Goal: Transaction & Acquisition: Purchase product/service

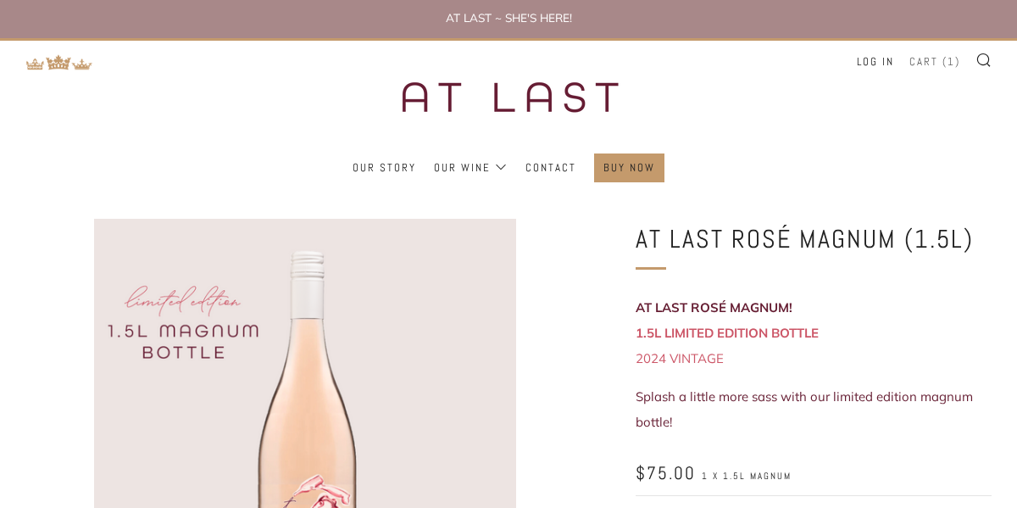
click at [926, 64] on link "Cart ( 1 )" at bounding box center [935, 61] width 51 height 27
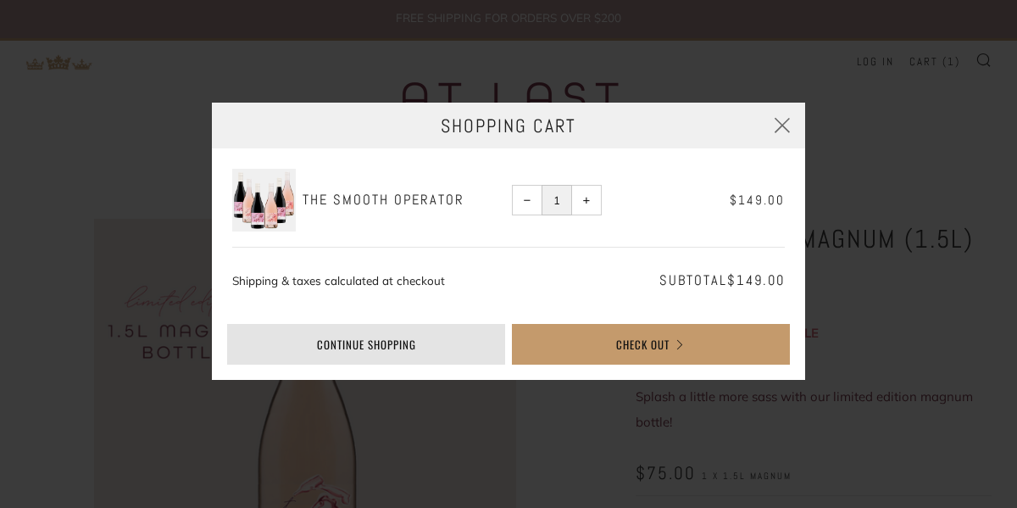
click at [353, 346] on link "Continue shopping" at bounding box center [366, 344] width 278 height 41
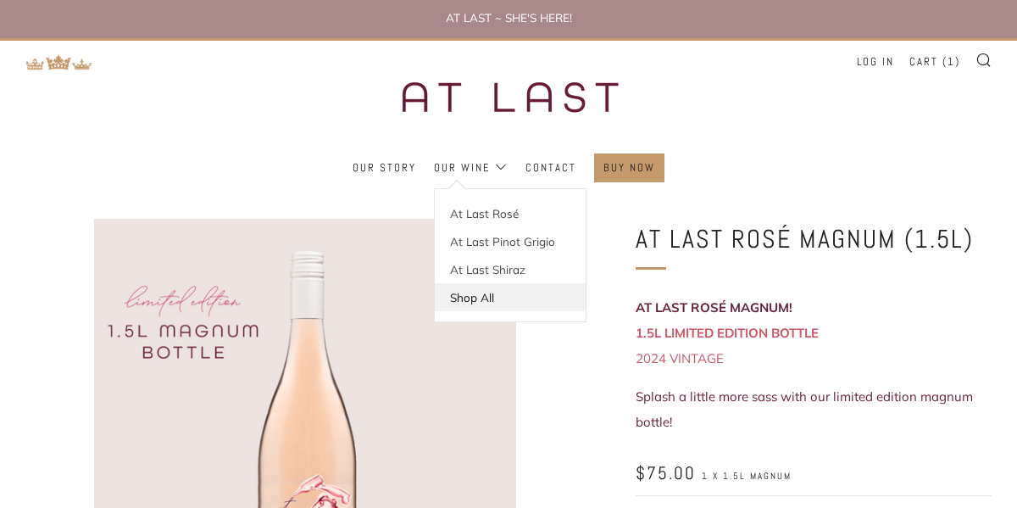
click at [481, 305] on link "Shop All" at bounding box center [510, 297] width 151 height 28
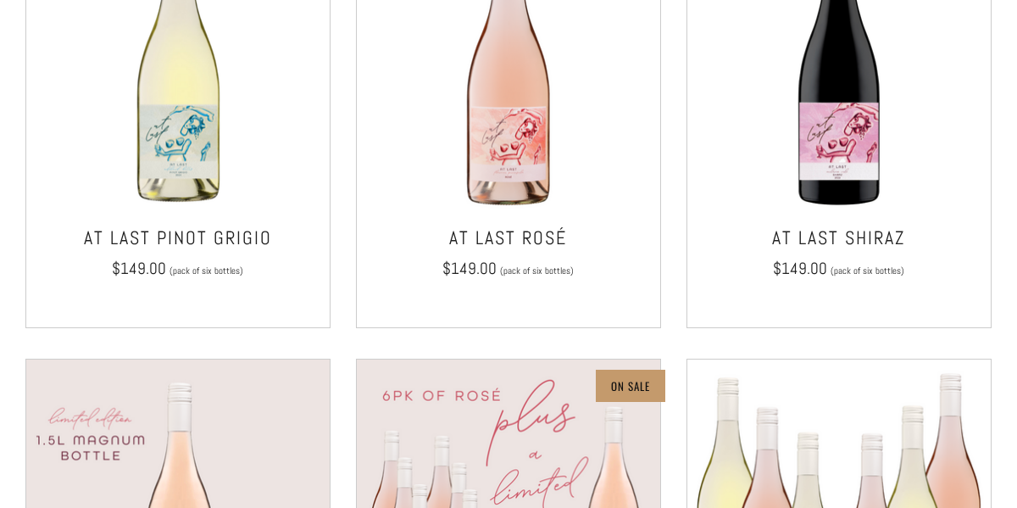
scroll to position [431, 0]
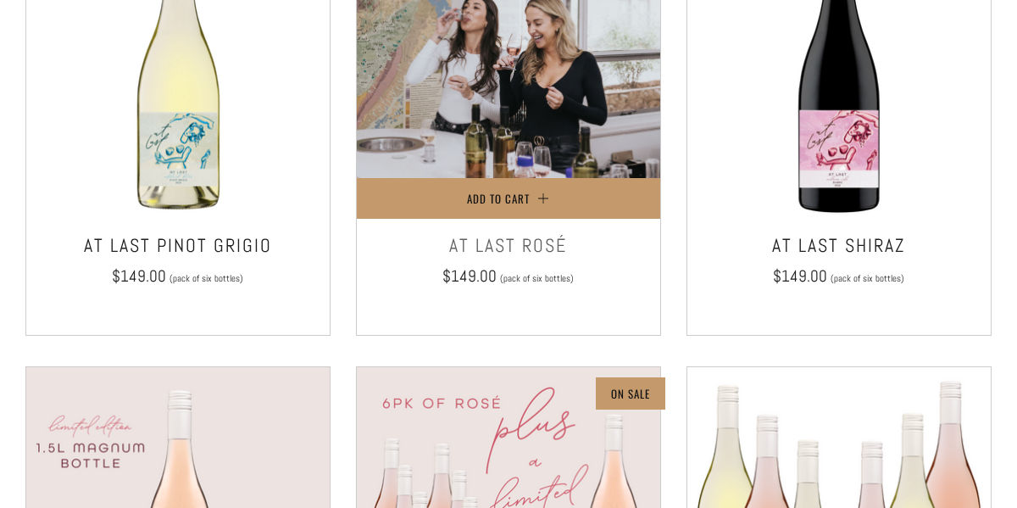
click at [483, 198] on img at bounding box center [508, 66] width 303 height 303
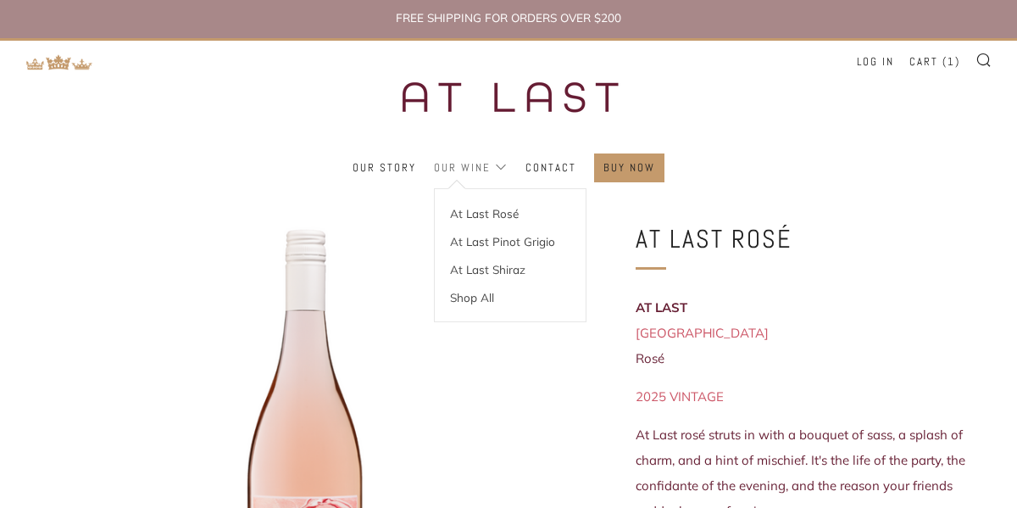
click at [469, 170] on link "Our Wine" at bounding box center [471, 167] width 74 height 27
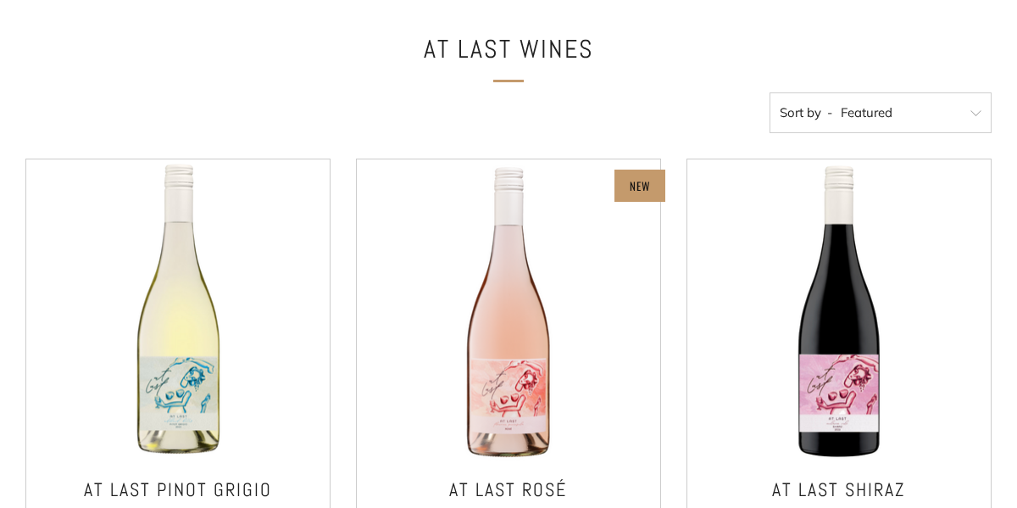
scroll to position [189, 0]
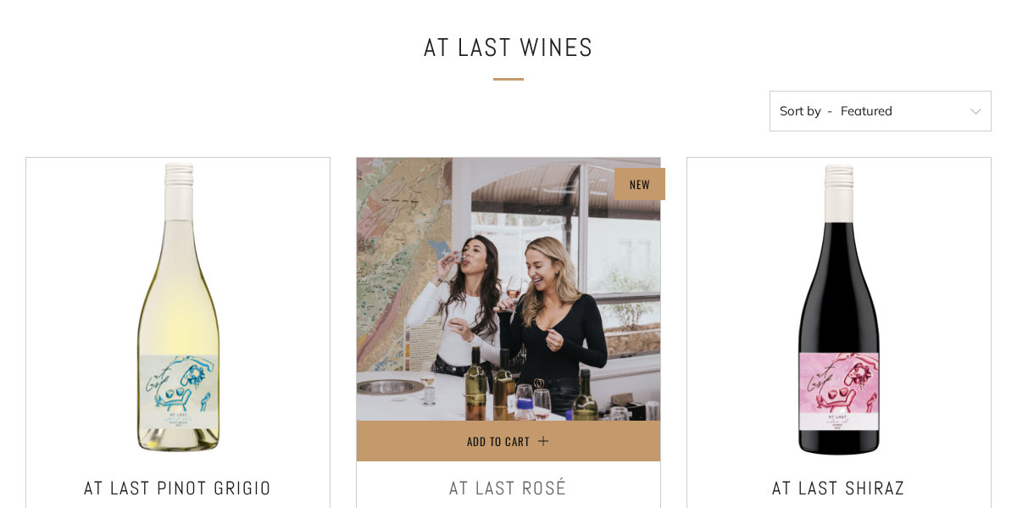
click at [431, 274] on img at bounding box center [508, 309] width 303 height 303
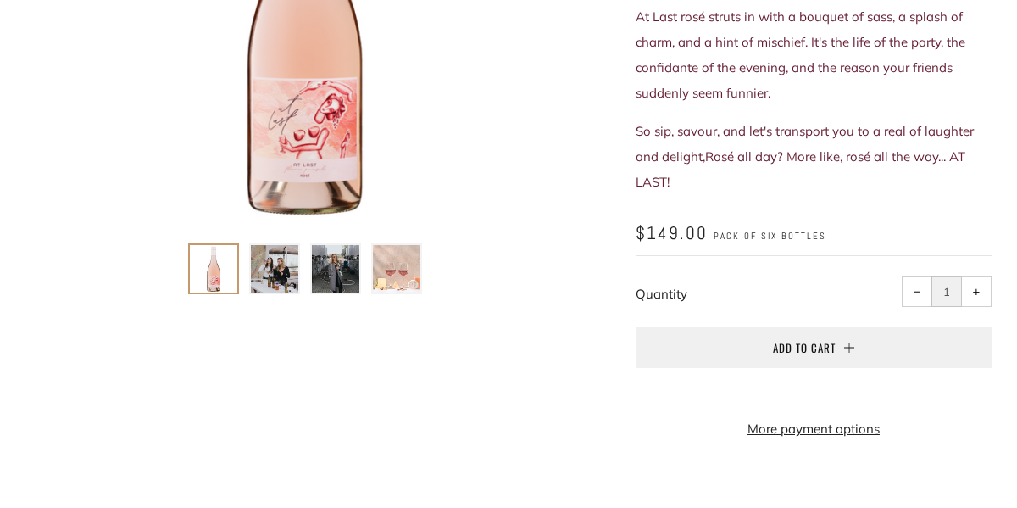
scroll to position [420, 0]
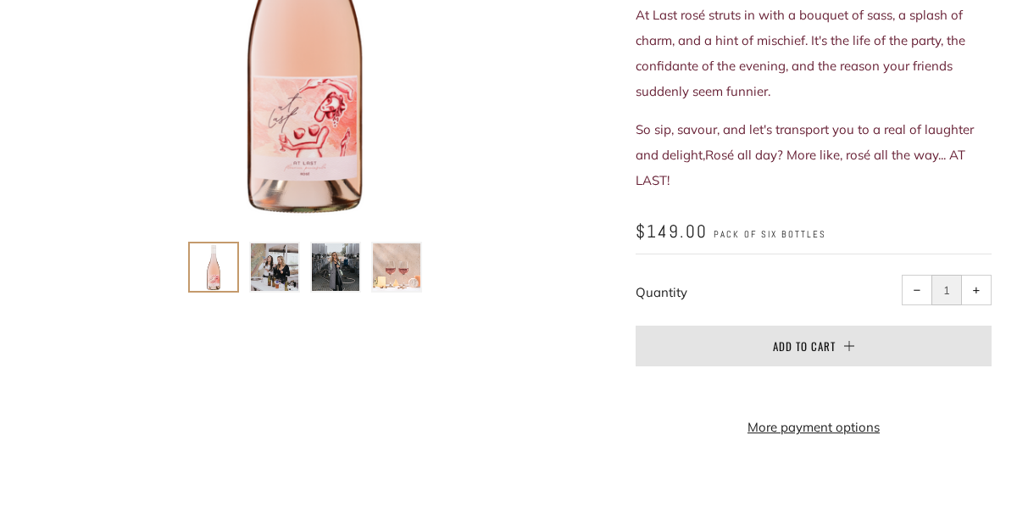
click at [741, 345] on button "Add to Cart" at bounding box center [814, 345] width 356 height 41
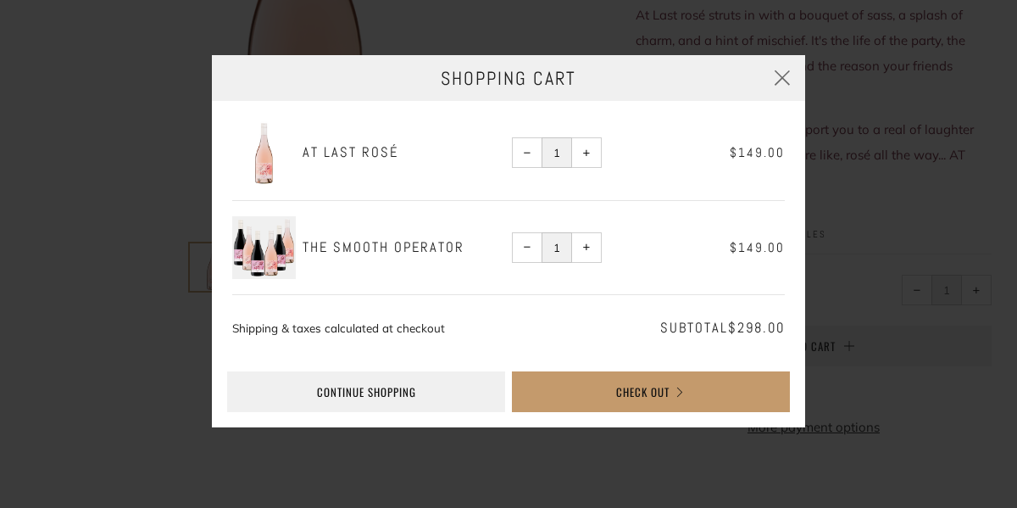
click at [530, 244] on span "−" at bounding box center [528, 247] width 8 height 8
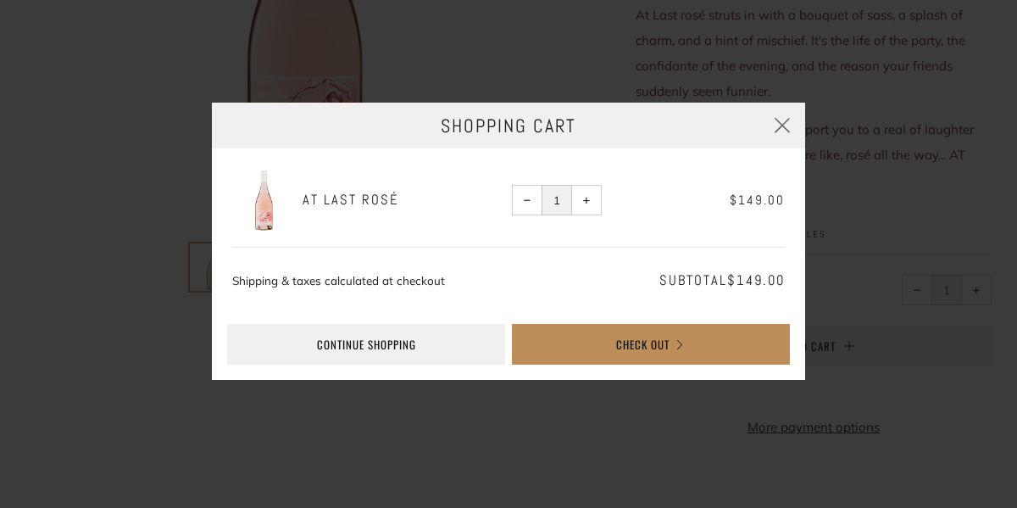
click at [593, 340] on button "Check Out" at bounding box center [651, 344] width 278 height 41
click at [631, 348] on button "Check Out" at bounding box center [651, 344] width 278 height 41
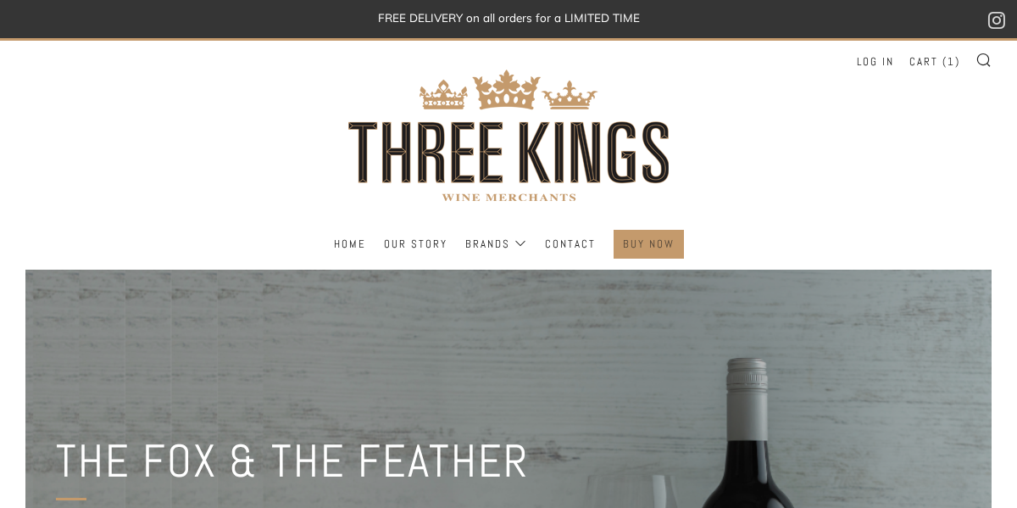
click at [645, 248] on link "BUY NOW" at bounding box center [649, 244] width 52 height 27
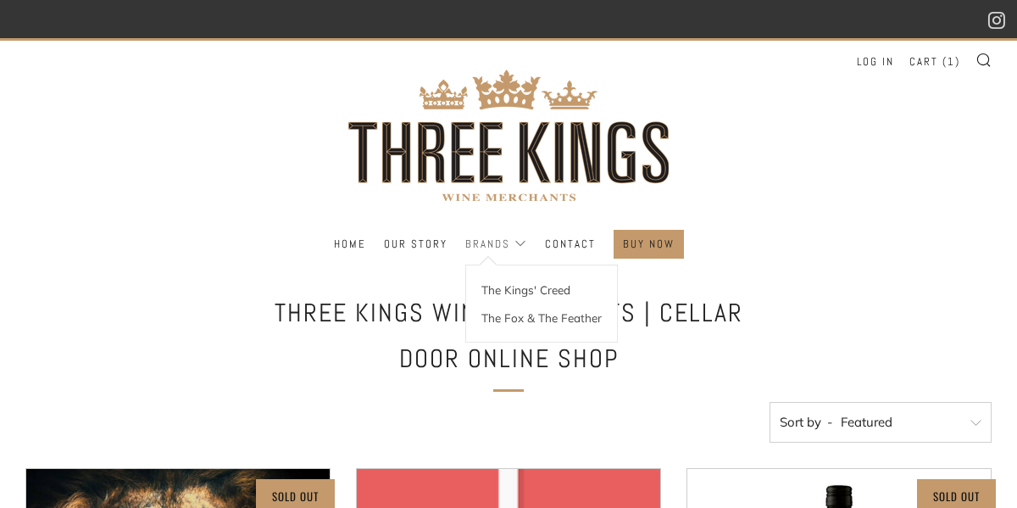
click at [486, 243] on link "Brands" at bounding box center [496, 244] width 62 height 27
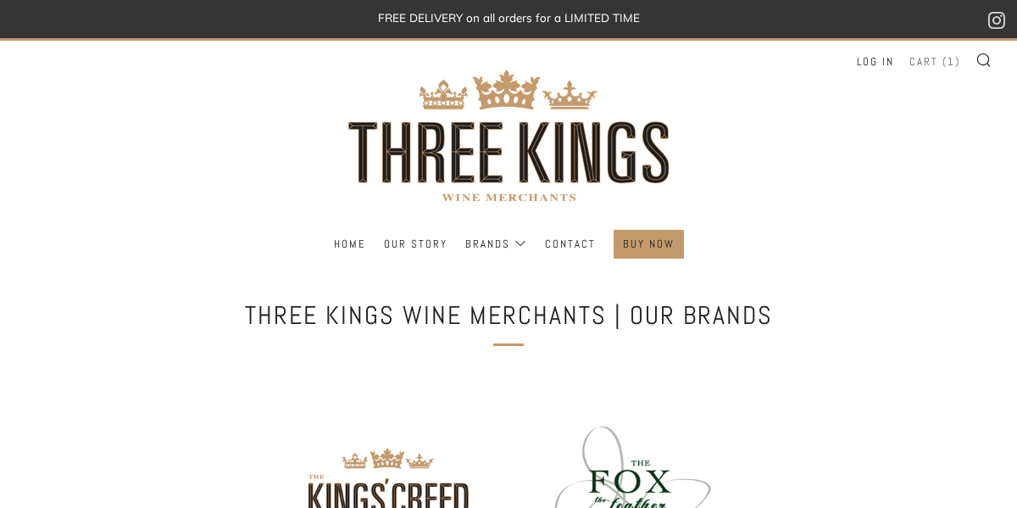
click at [940, 58] on link "Cart ( 1 )" at bounding box center [935, 61] width 51 height 27
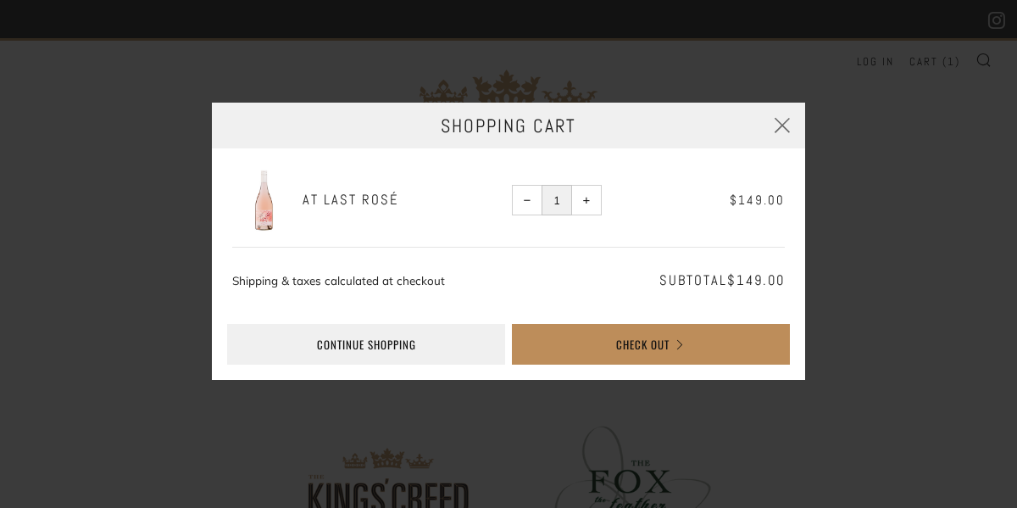
click at [629, 342] on button "Check Out" at bounding box center [651, 344] width 278 height 41
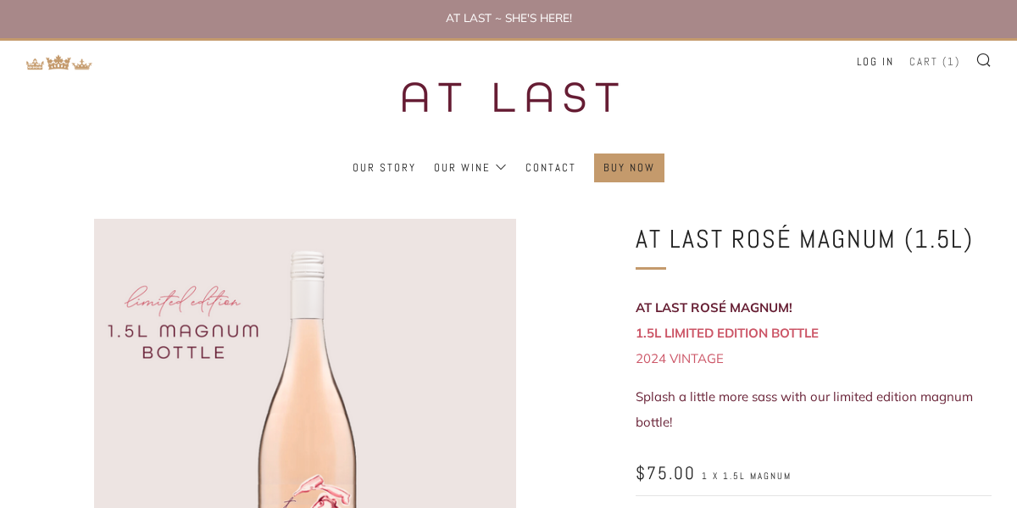
click at [937, 64] on link "Cart ( 1 )" at bounding box center [935, 61] width 51 height 27
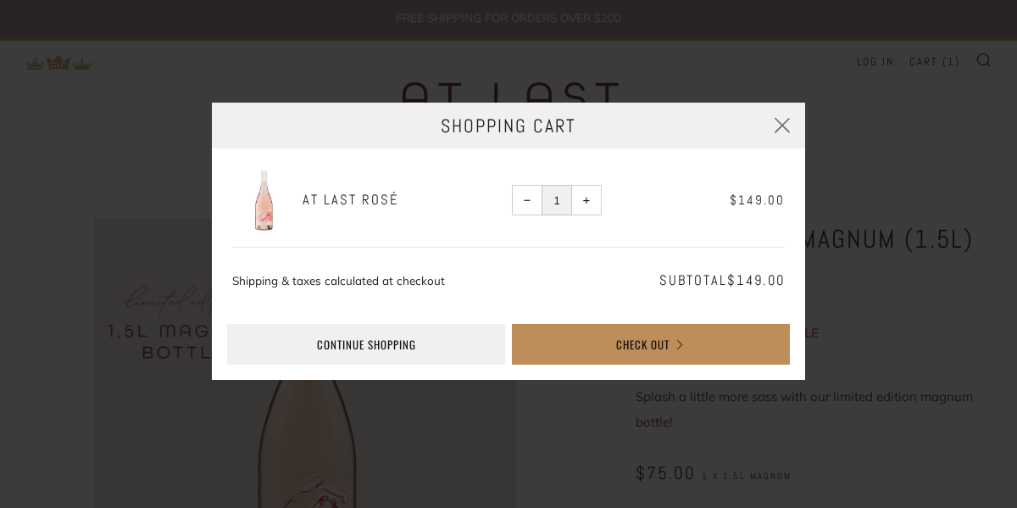
click at [647, 348] on button "Check Out" at bounding box center [651, 344] width 278 height 41
